Goal: Navigation & Orientation: Find specific page/section

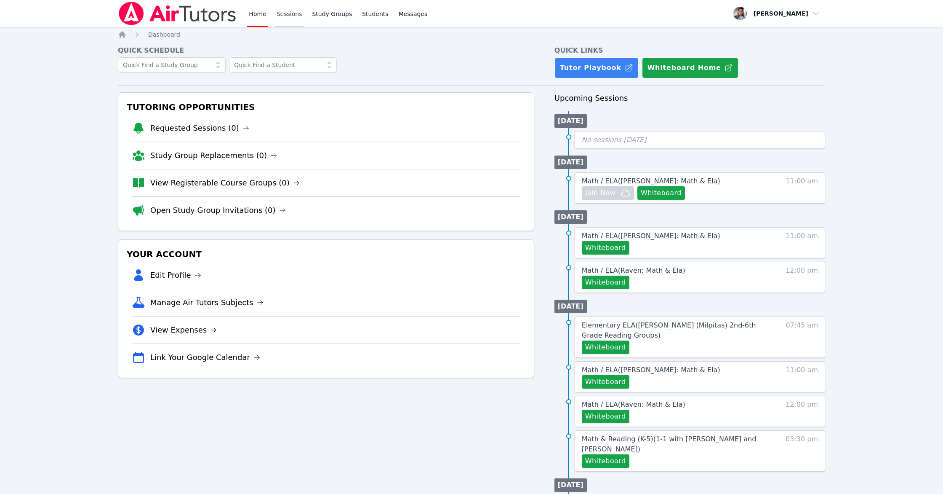
click at [284, 15] on link "Sessions" at bounding box center [289, 13] width 29 height 27
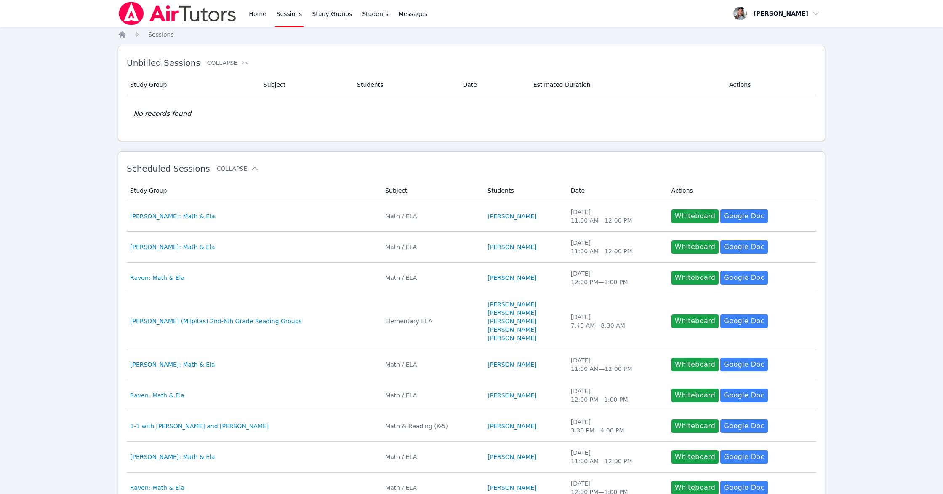
click at [284, 15] on link "Sessions" at bounding box center [289, 13] width 29 height 27
click at [259, 15] on link "Home" at bounding box center [257, 13] width 21 height 27
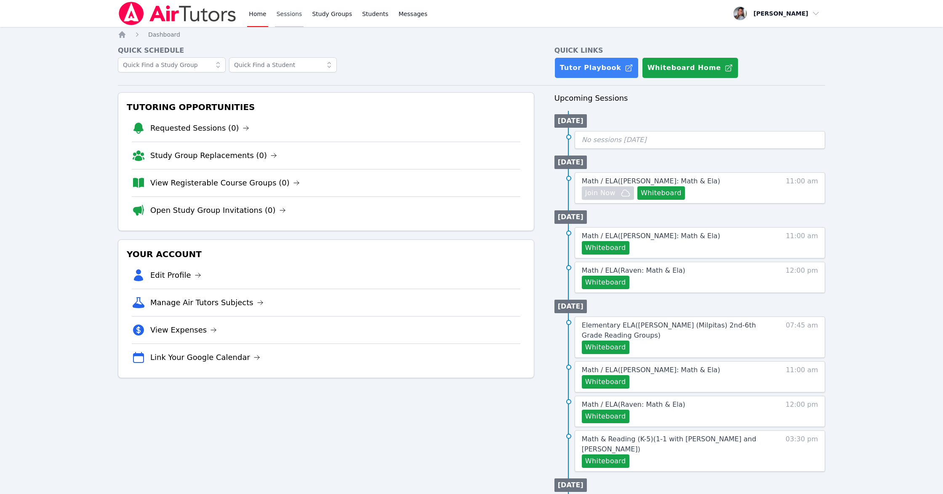
click at [298, 13] on link "Sessions" at bounding box center [289, 13] width 29 height 27
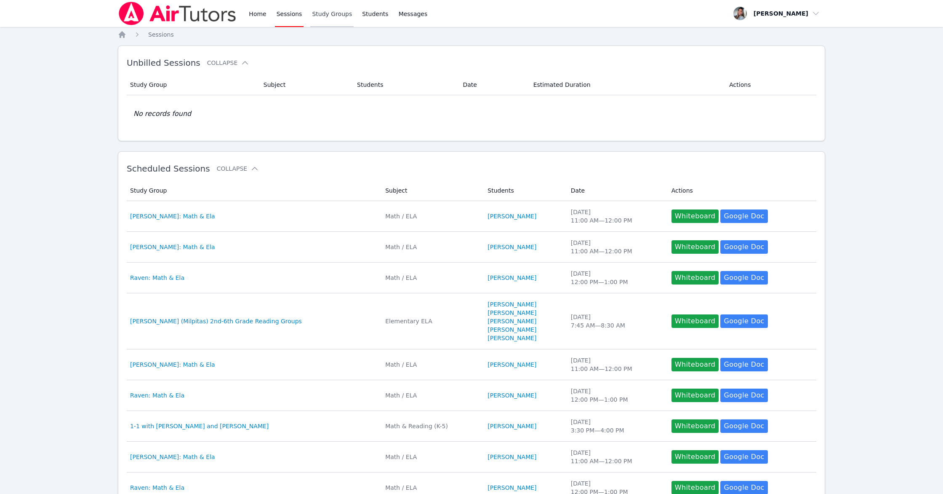
click at [334, 16] on link "Study Groups" at bounding box center [331, 13] width 43 height 27
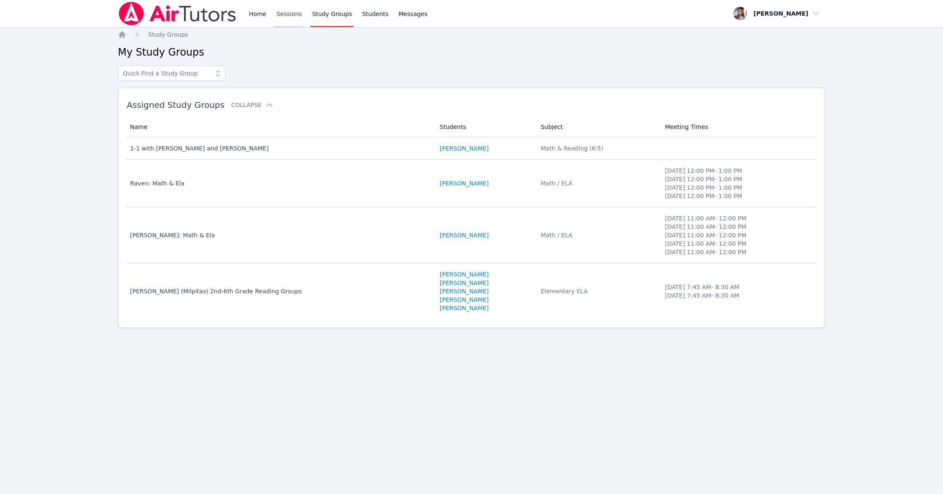
click at [283, 16] on link "Sessions" at bounding box center [289, 13] width 29 height 27
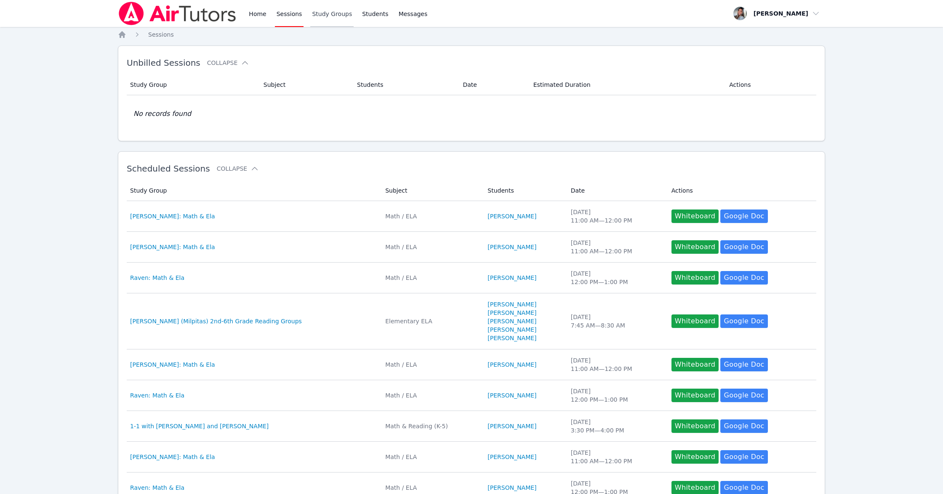
click at [319, 16] on link "Study Groups" at bounding box center [331, 13] width 43 height 27
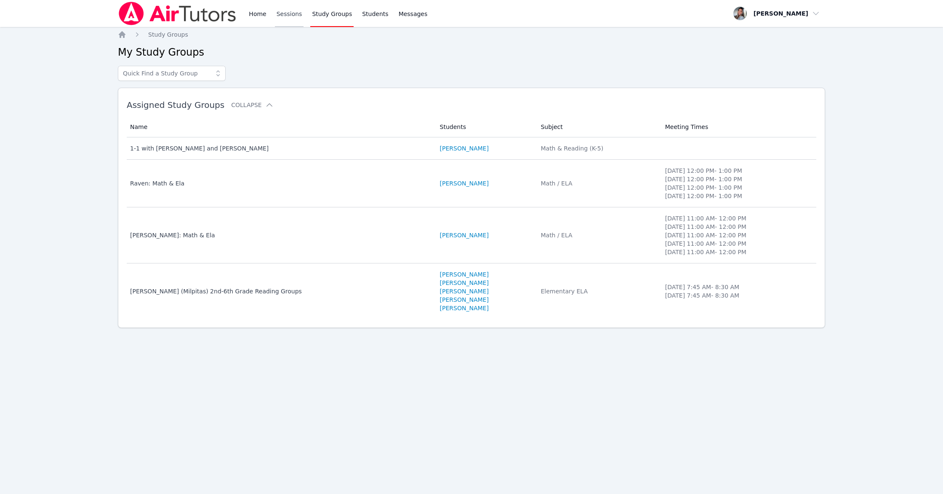
click at [297, 16] on link "Sessions" at bounding box center [289, 13] width 29 height 27
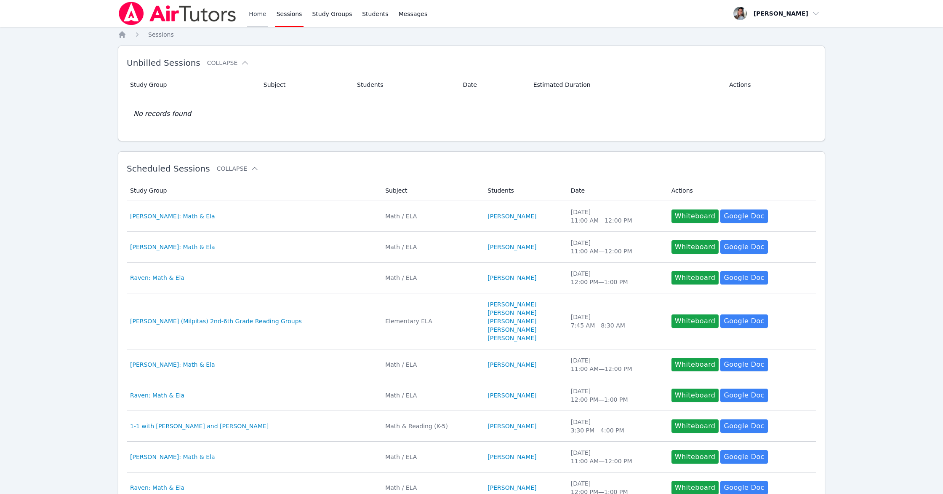
click at [257, 16] on link "Home" at bounding box center [257, 13] width 21 height 27
